Goal: Transaction & Acquisition: Obtain resource

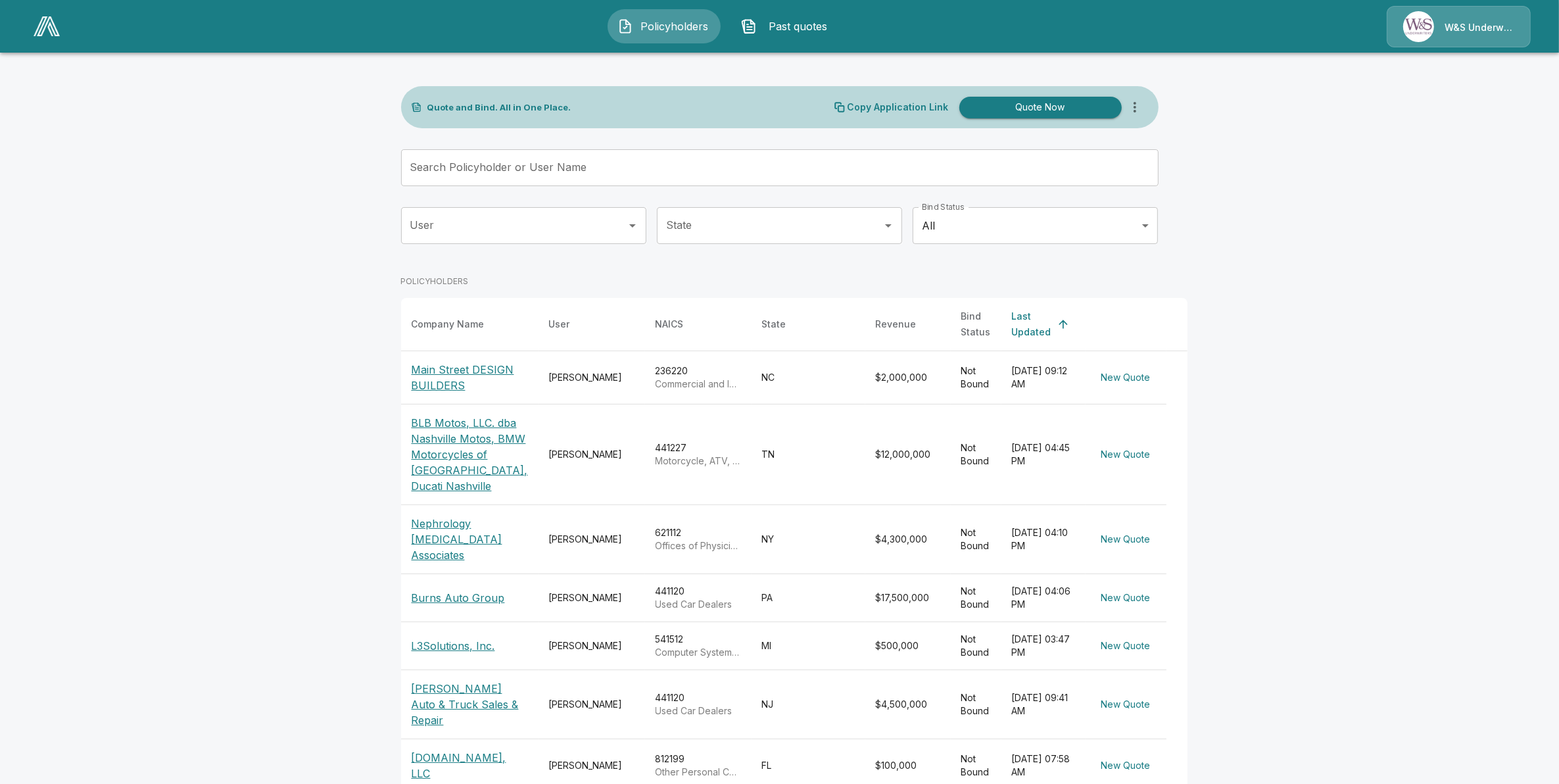
click at [38, 151] on main "Quote and Bind. All in One Place. Copy Application Link Quote Now Search Policy…" at bounding box center [780, 504] width 1559 height 1009
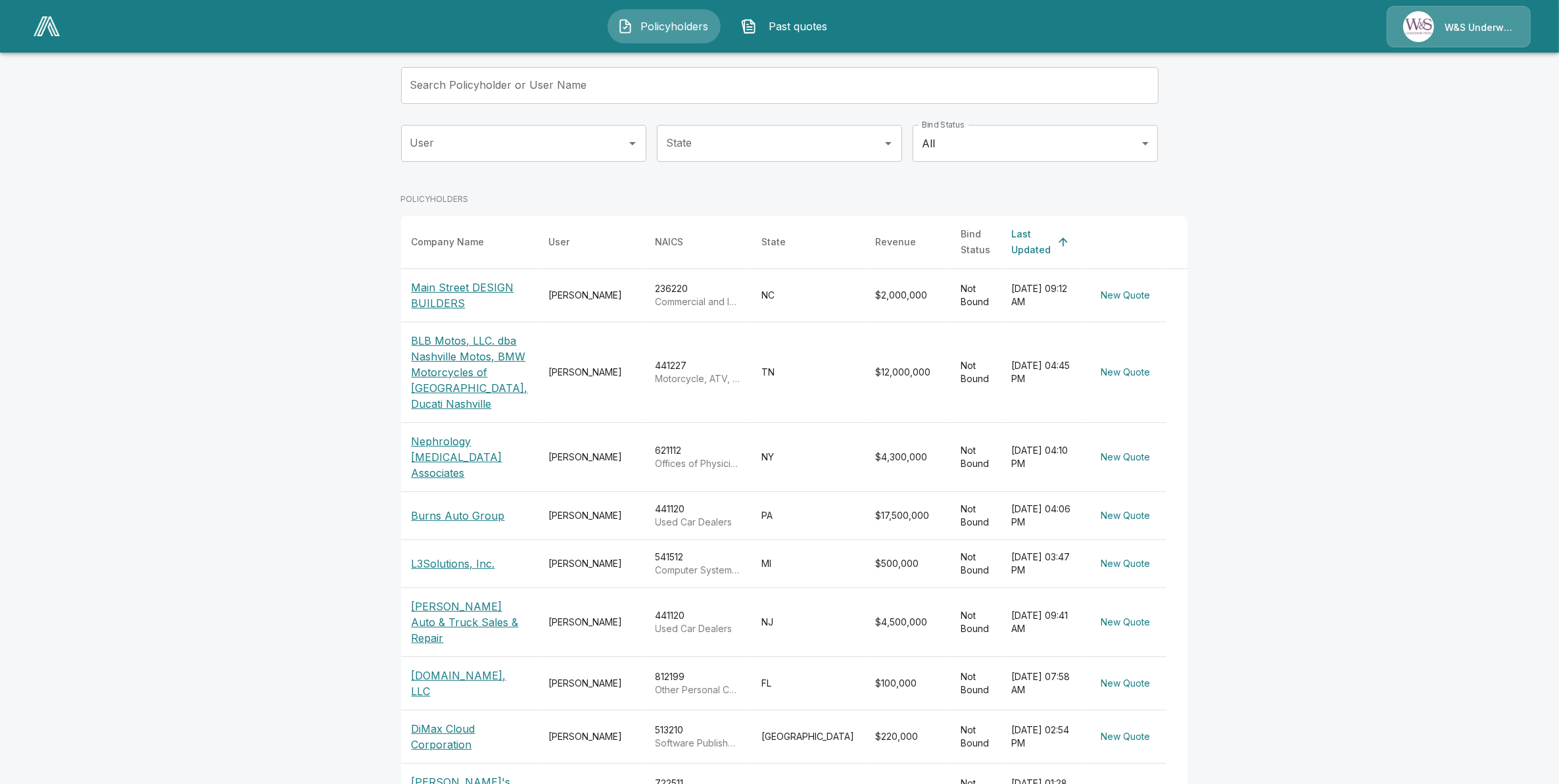
click at [1001, 688] on td "[DATE] 07:58 AM" at bounding box center [1044, 683] width 84 height 53
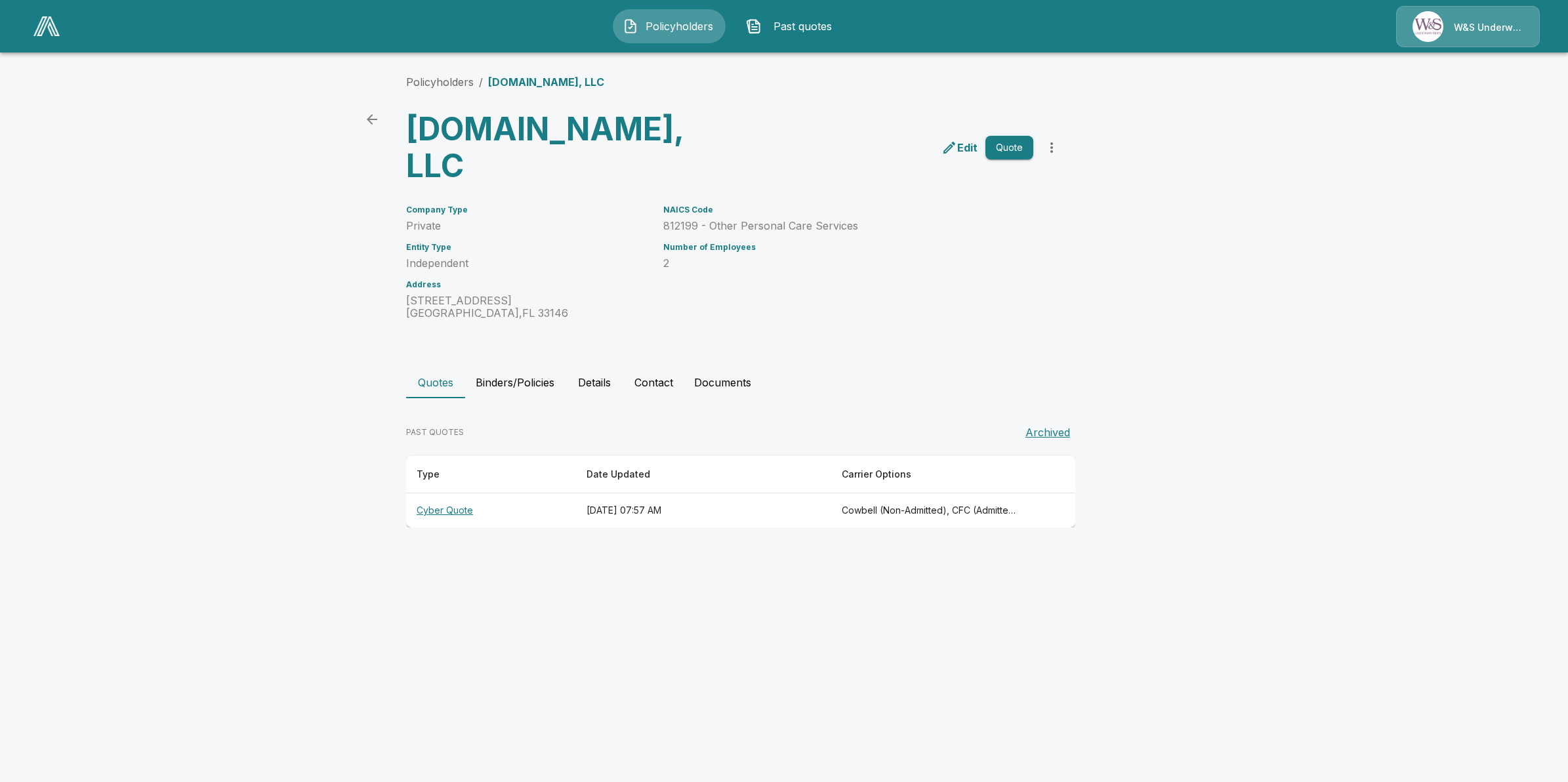
click at [647, 493] on th "[DATE] 07:57 AM" at bounding box center [704, 510] width 255 height 35
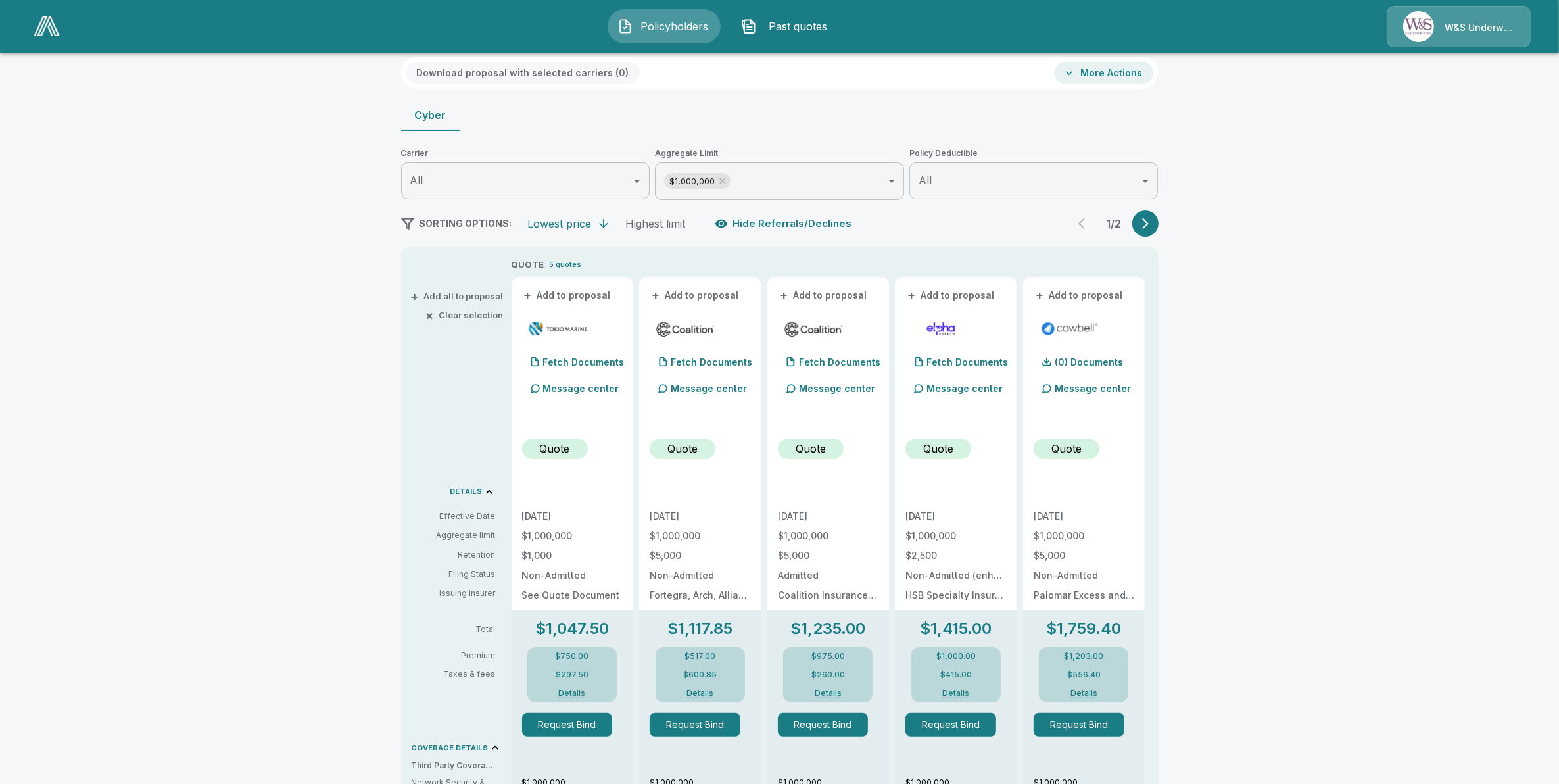
scroll to position [164, 0]
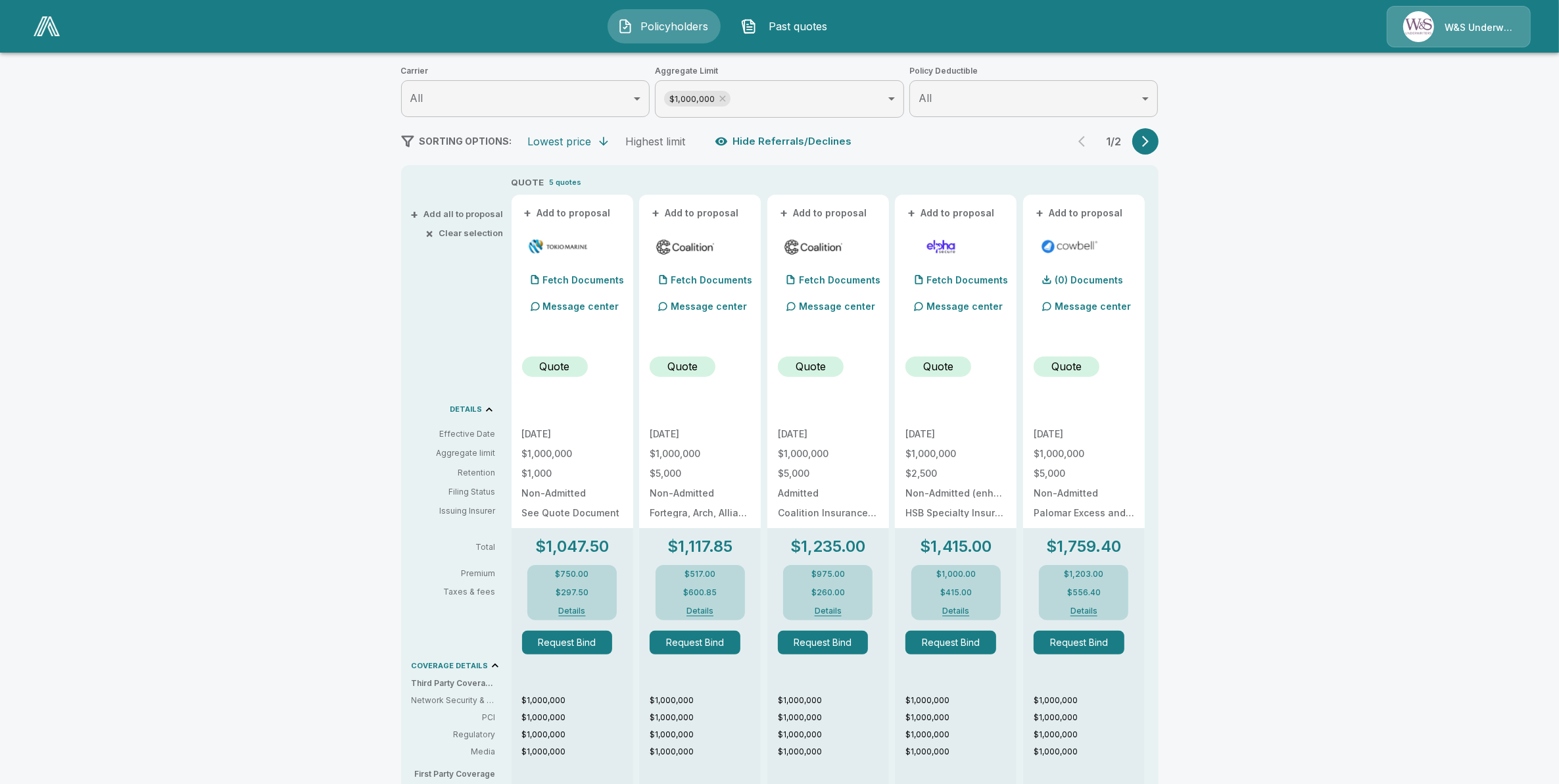
click at [704, 606] on button "Details" at bounding box center [700, 610] width 53 height 8
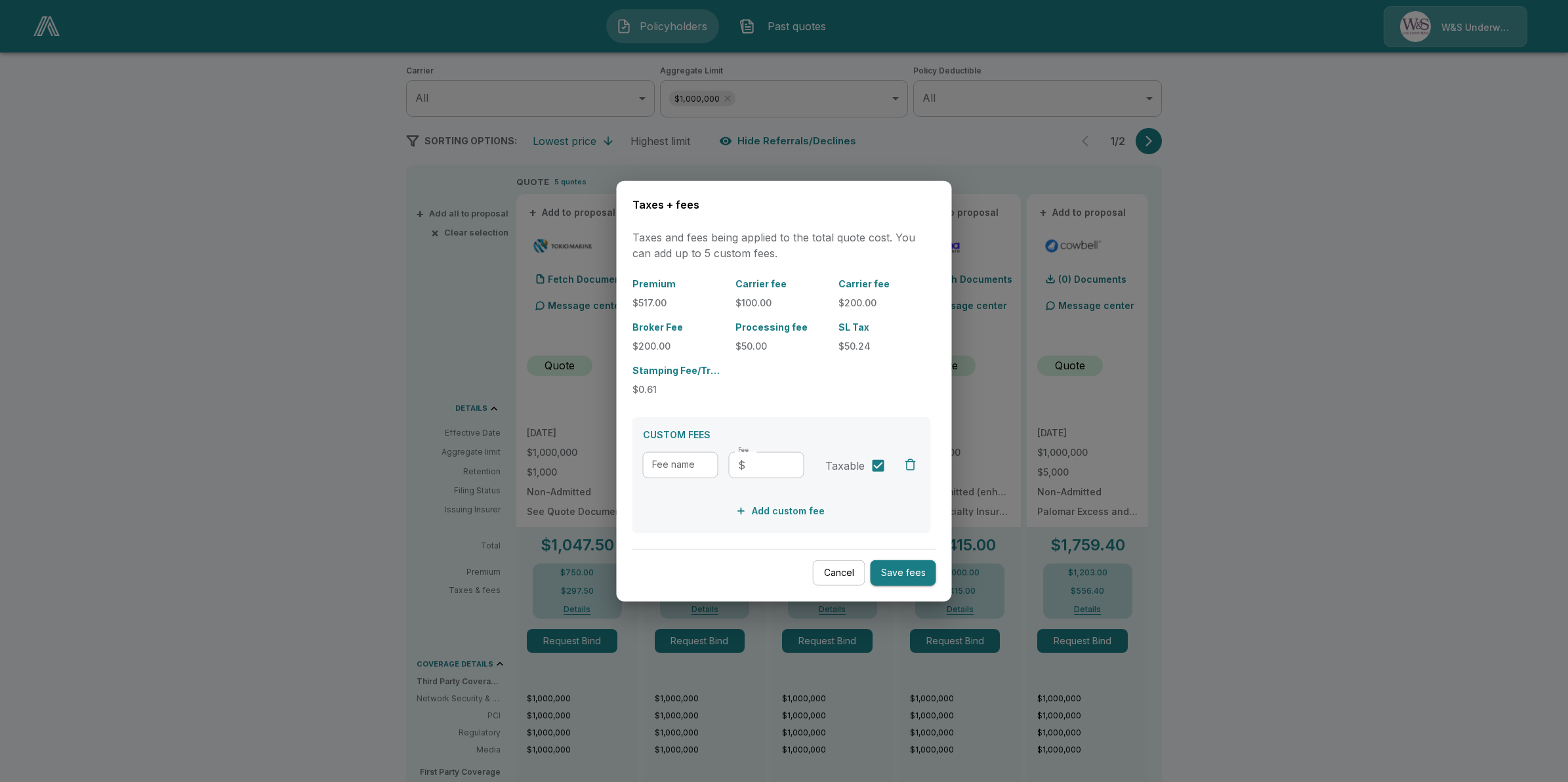
click at [1414, 450] on div at bounding box center [784, 391] width 1568 height 782
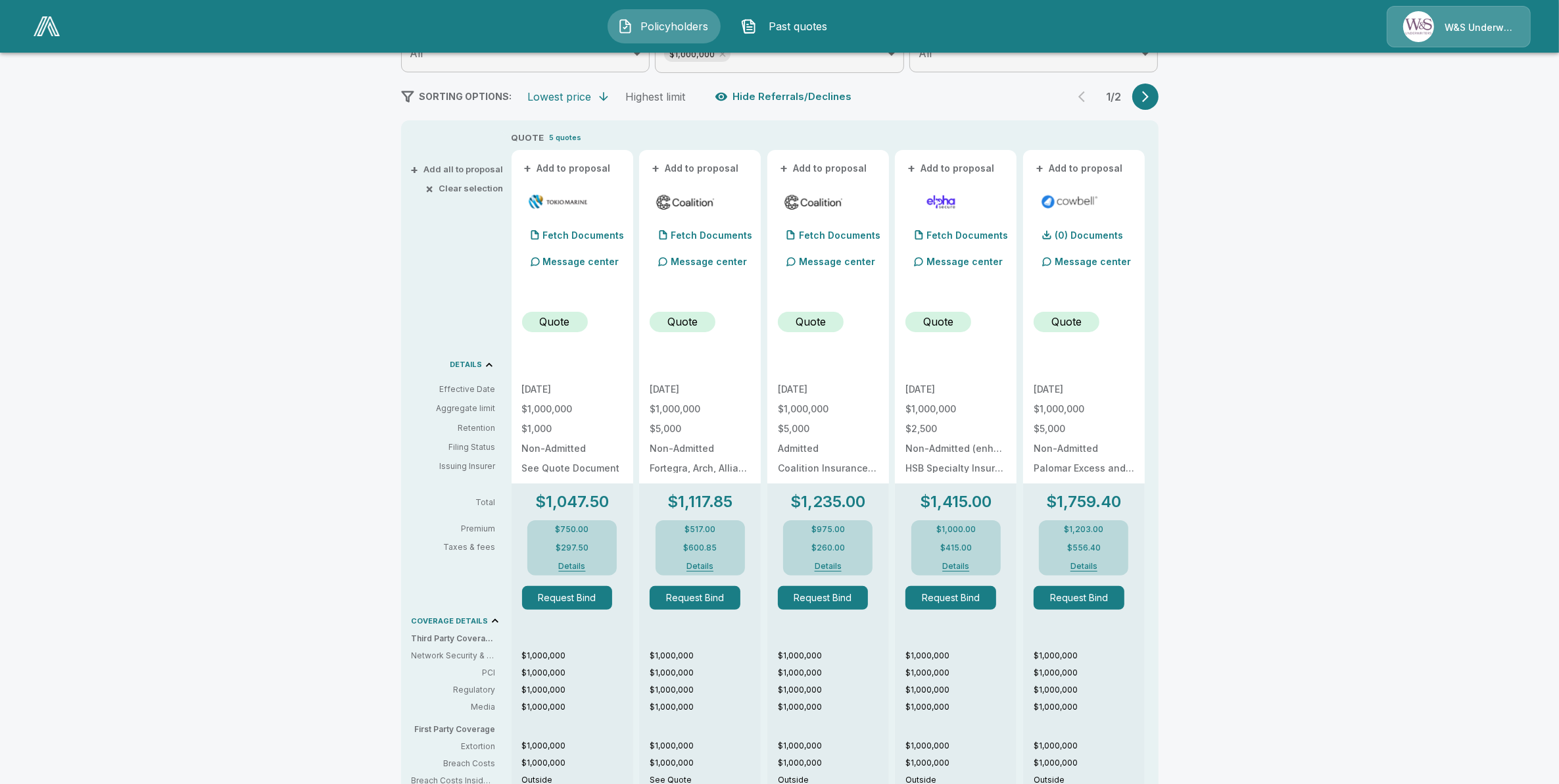
scroll to position [247, 0]
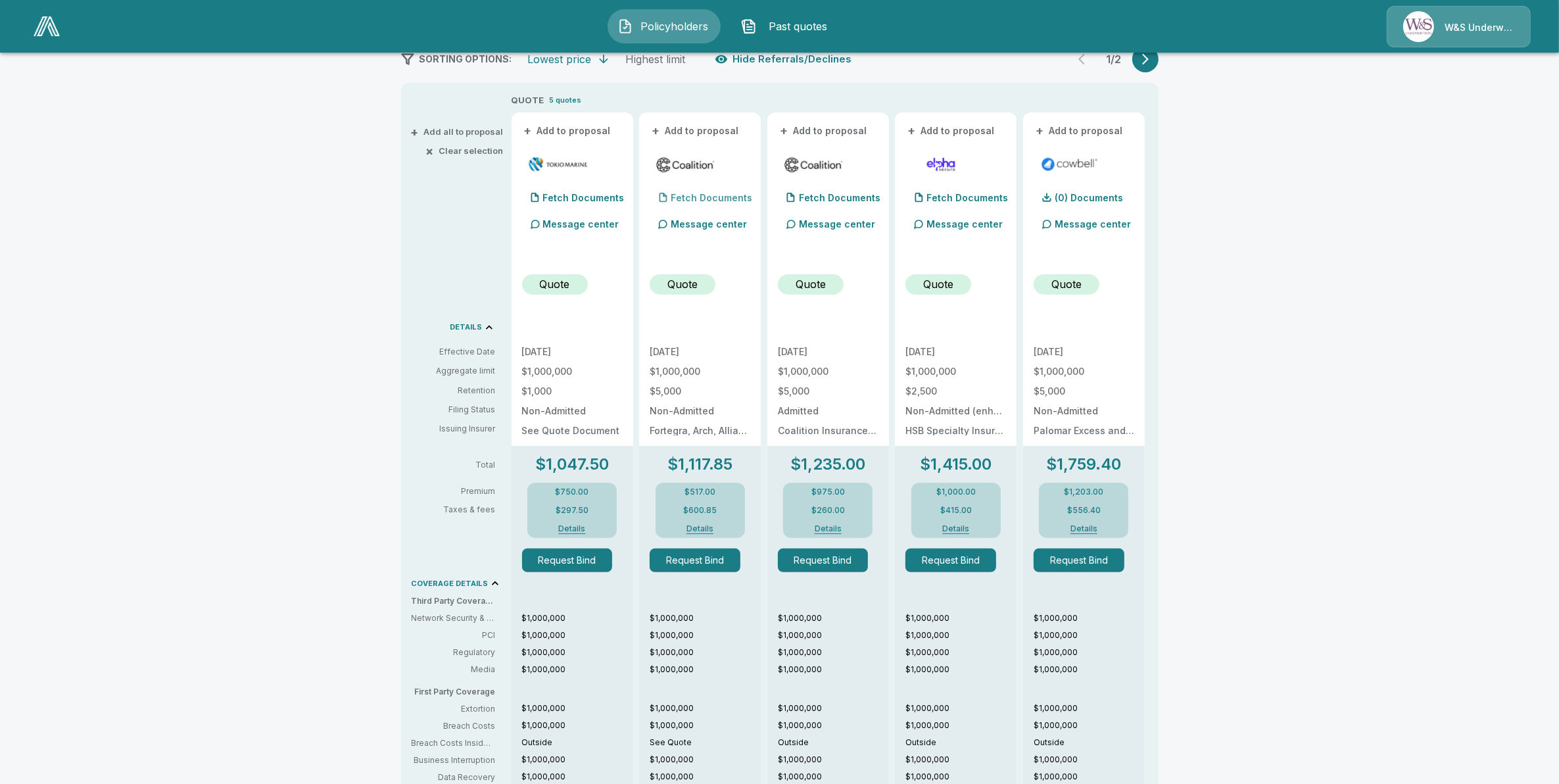
click at [695, 196] on p "Fetch Documents" at bounding box center [711, 198] width 81 height 9
click at [697, 199] on p "(4) Documents" at bounding box center [704, 198] width 68 height 9
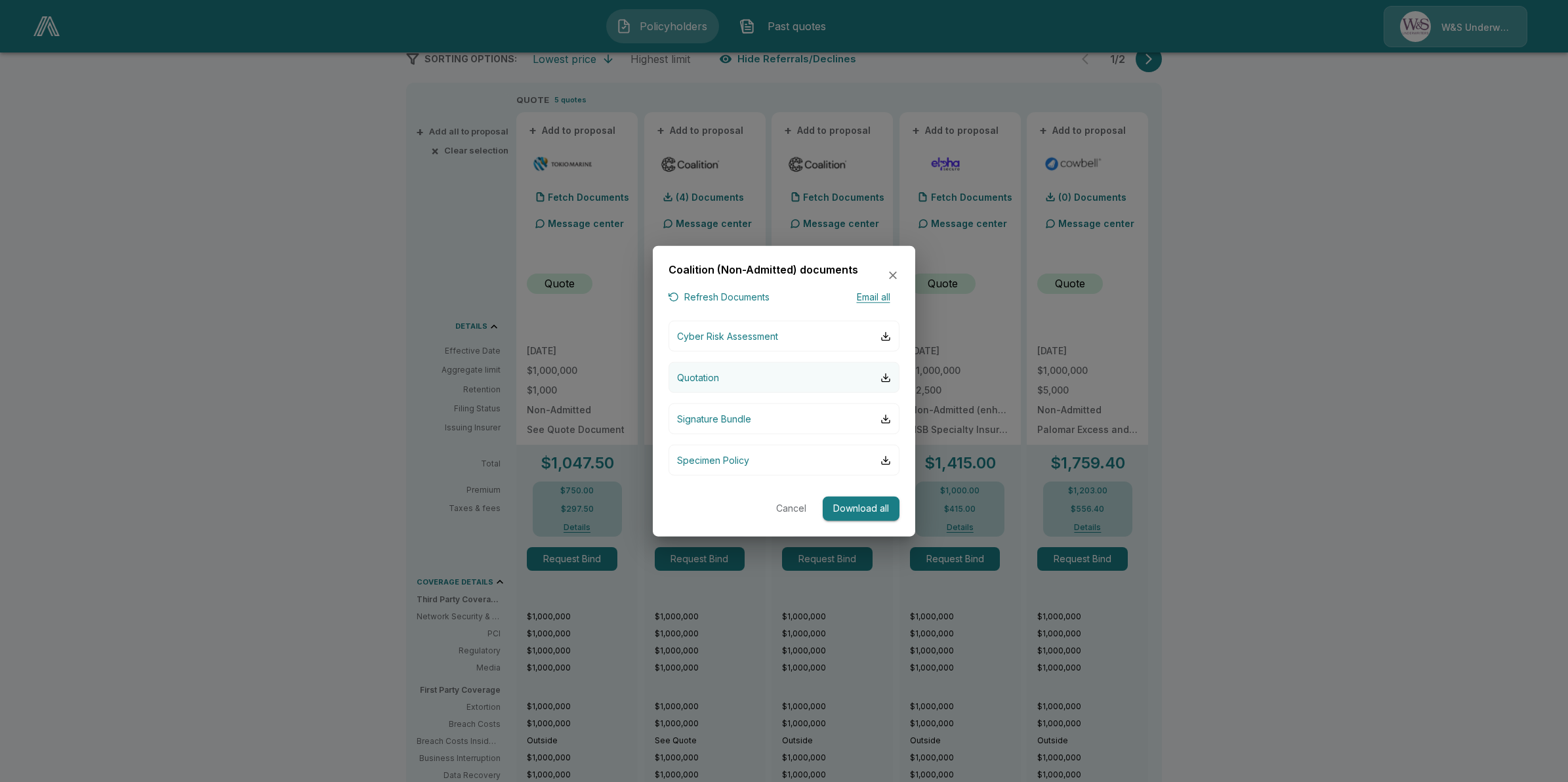
click at [725, 379] on button "Quotation" at bounding box center [784, 377] width 231 height 31
click at [889, 276] on icon "button" at bounding box center [892, 275] width 13 height 13
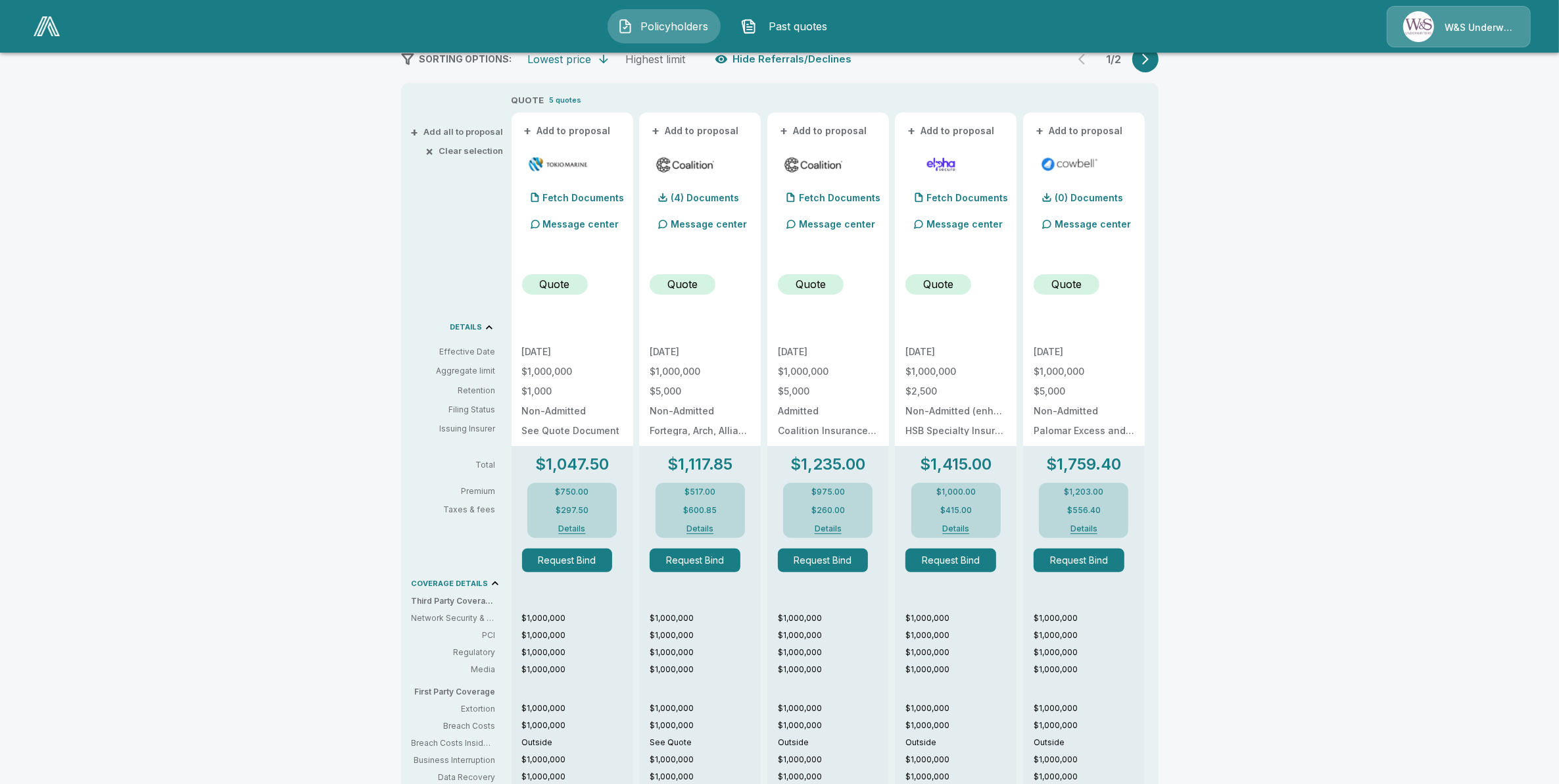
click at [704, 531] on button "Details" at bounding box center [700, 528] width 53 height 8
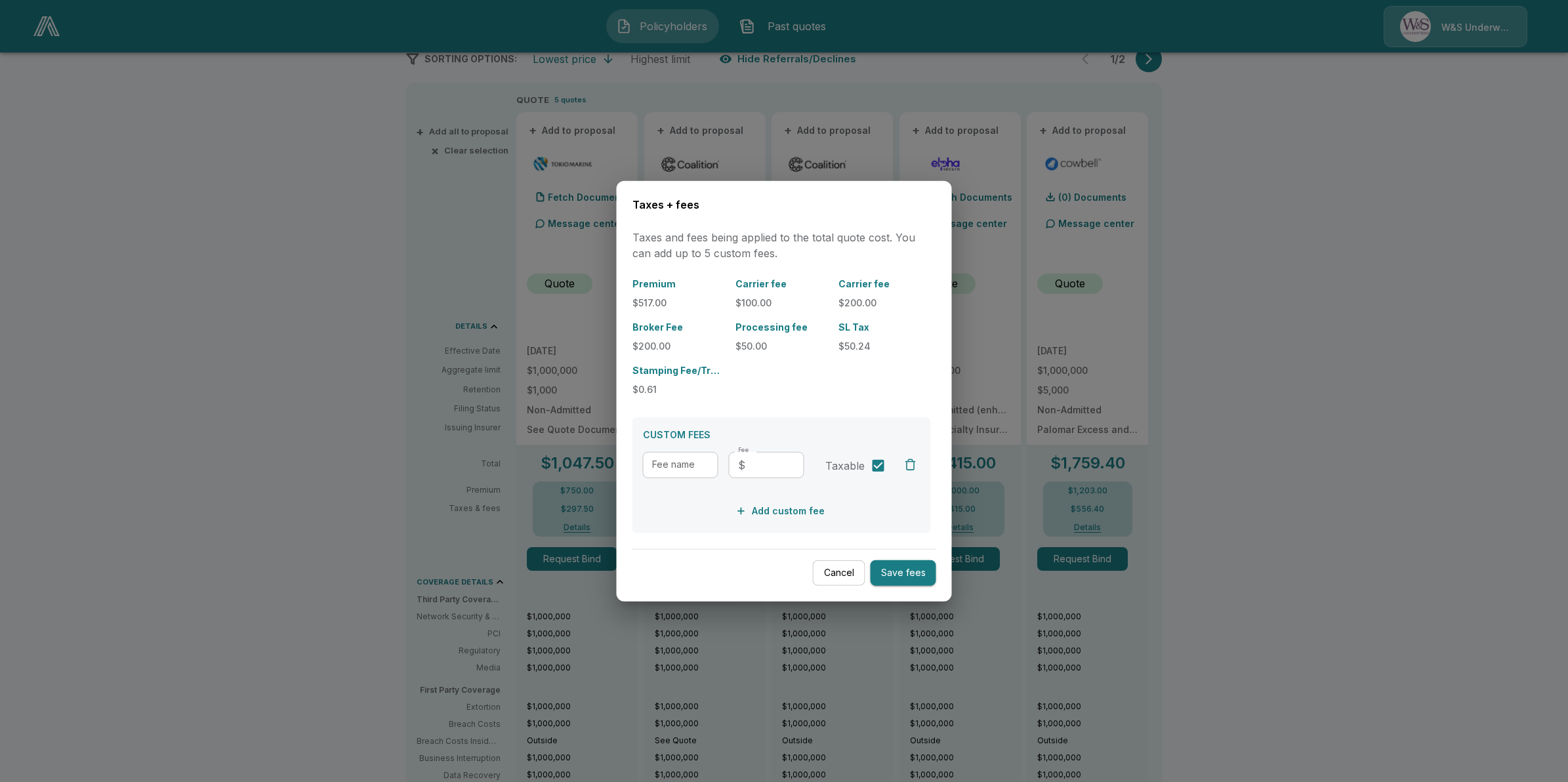
click at [381, 377] on div at bounding box center [784, 391] width 1568 height 782
